Goal: Find specific page/section: Find specific page/section

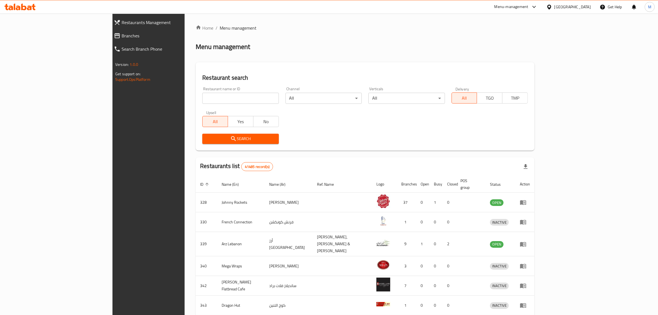
click at [202, 99] on input "search" at bounding box center [240, 98] width 76 height 11
paste input "771852"
type input "771852"
click at [207, 140] on span "Search" at bounding box center [240, 138] width 67 height 7
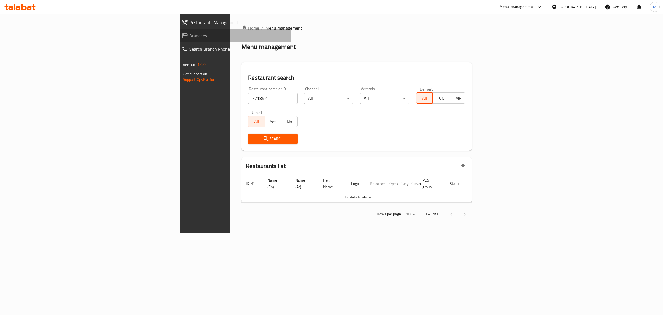
click at [189, 34] on span "Branches" at bounding box center [237, 35] width 97 height 7
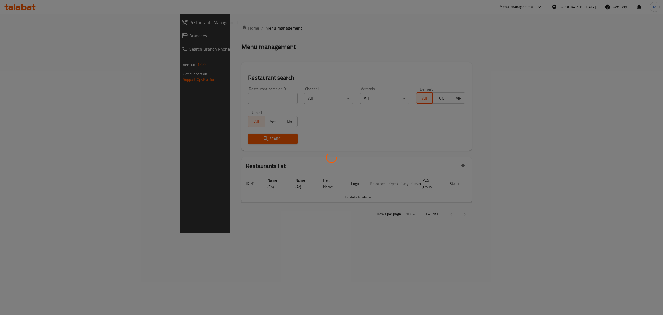
click at [151, 96] on div at bounding box center [331, 157] width 663 height 315
click at [153, 97] on div at bounding box center [331, 157] width 663 height 315
click at [154, 97] on div at bounding box center [331, 157] width 663 height 315
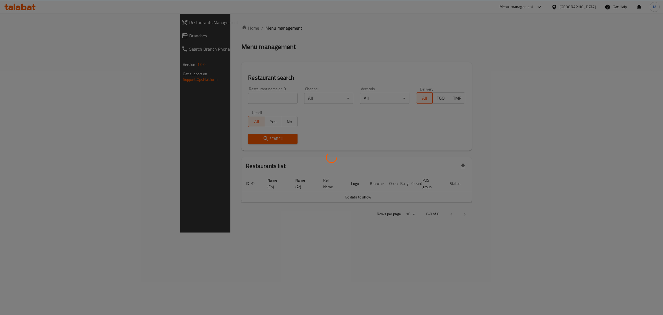
click at [154, 97] on div at bounding box center [331, 157] width 663 height 315
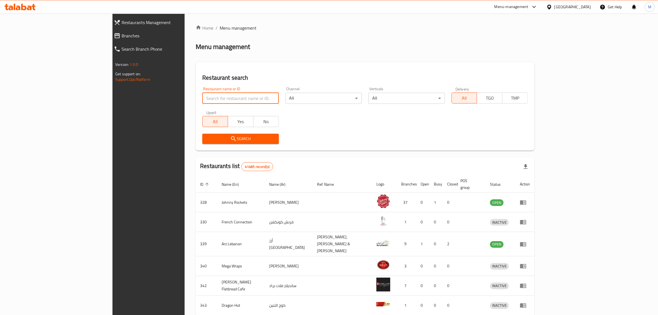
click at [202, 97] on input "search" at bounding box center [240, 98] width 76 height 11
paste input "702477"
type input "702477"
click at [207, 138] on span "Search" at bounding box center [240, 138] width 67 height 7
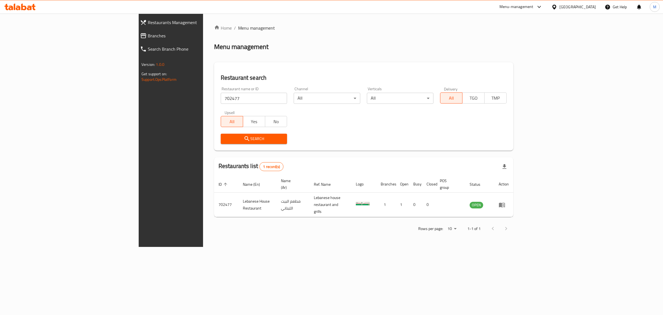
click at [324, 31] on div "Home / Menu management Menu management Restaurant search Restaurant name or ID …" at bounding box center [363, 130] width 299 height 211
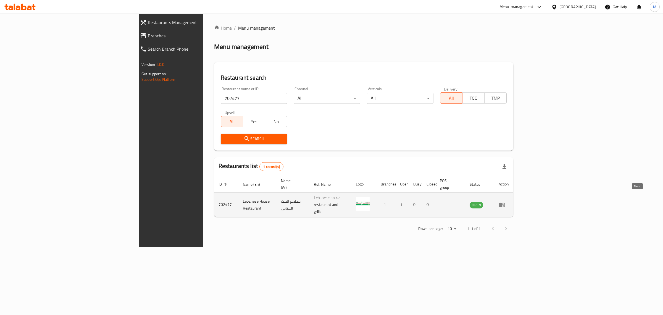
click at [506, 201] on icon "enhanced table" at bounding box center [502, 204] width 7 height 7
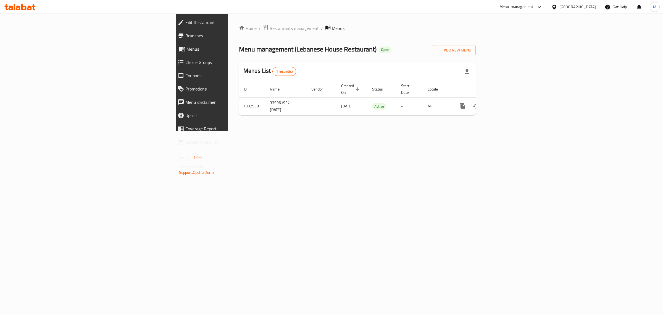
click at [185, 36] on span "Branches" at bounding box center [233, 35] width 97 height 7
